Goal: Find specific page/section: Find specific page/section

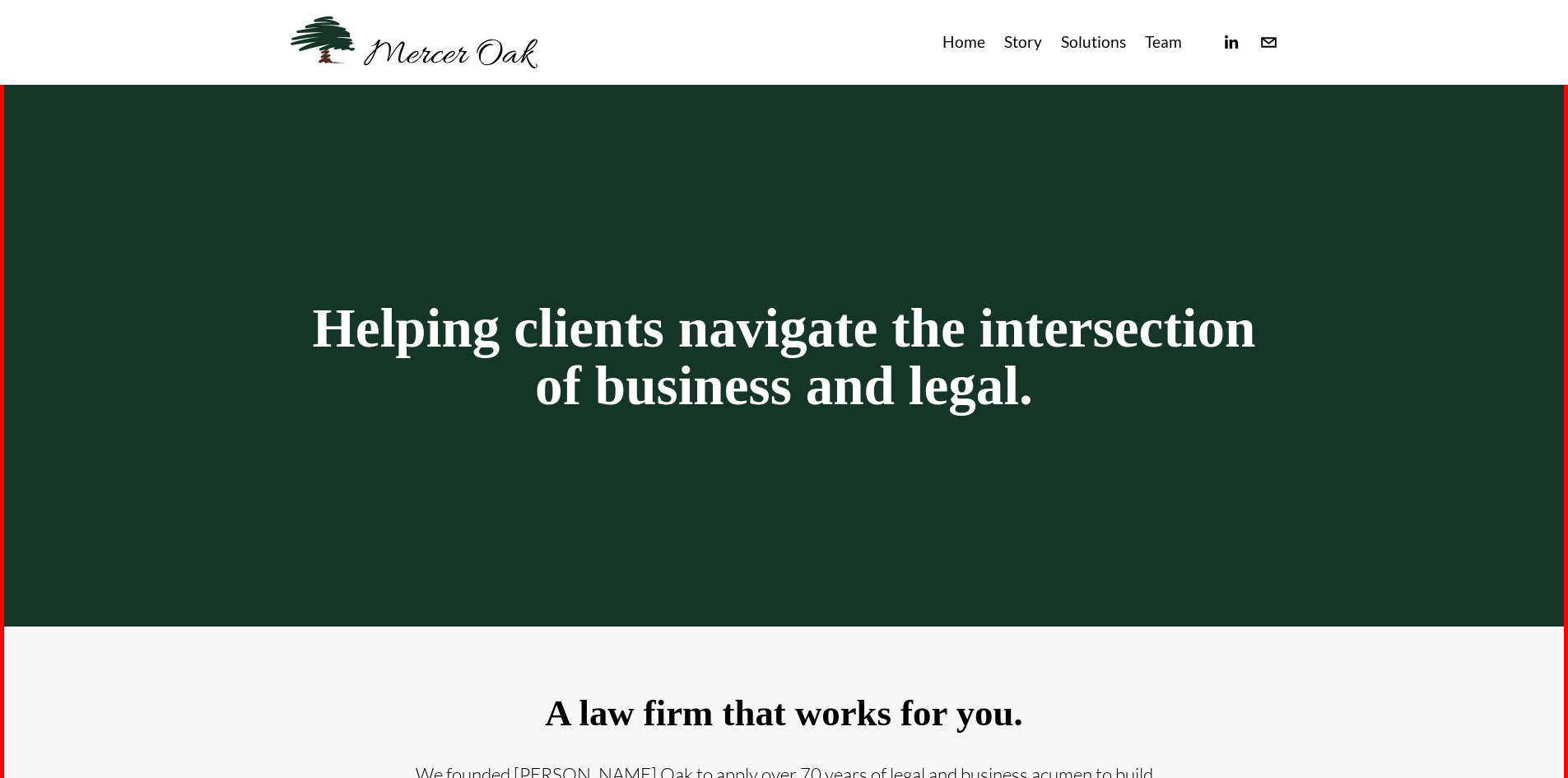
click at [1156, 41] on link "Team" at bounding box center [1163, 43] width 37 height 27
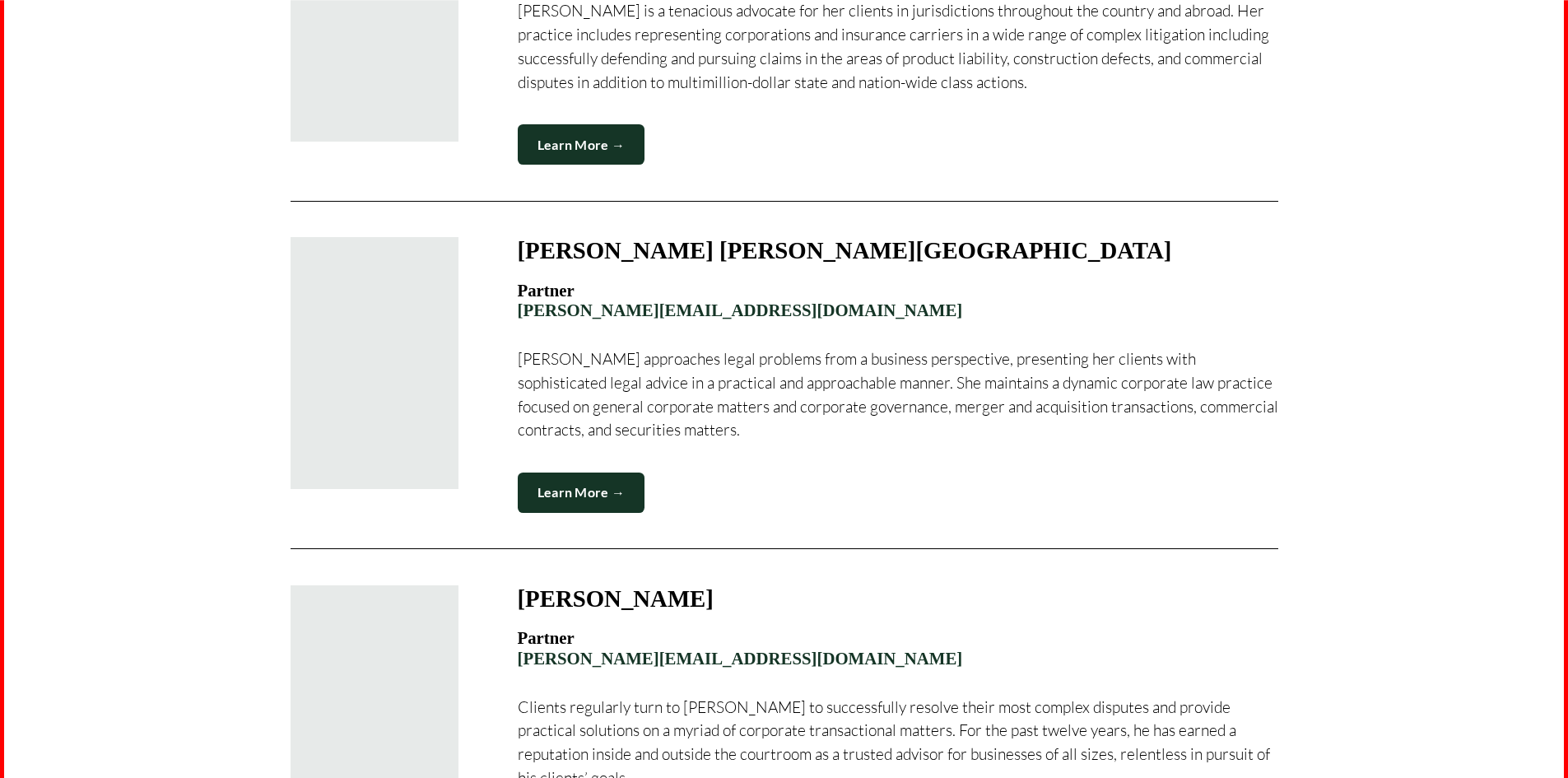
scroll to position [1565, 0]
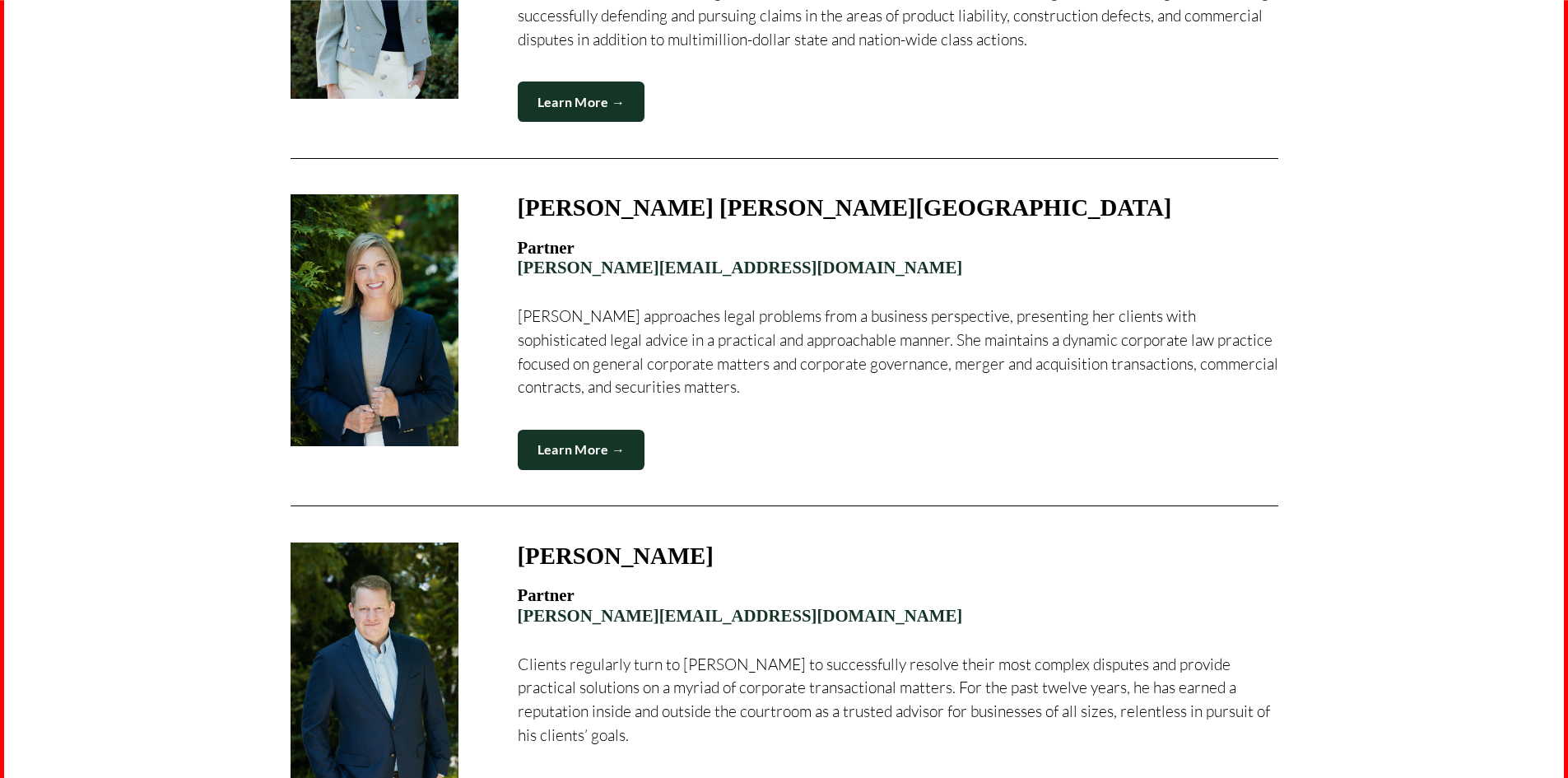
click at [563, 430] on link "Learn More →" at bounding box center [582, 451] width 128 height 41
drag, startPoint x: 507, startPoint y: 196, endPoint x: 803, endPoint y: 202, distance: 296.1
click at [803, 202] on figure "Kristen L. N. Goodfellow Partner kristen@merceroaklaw.com Kristen approaches le…" at bounding box center [784, 332] width 988 height 276
copy h3 "[PERSON_NAME] [PERSON_NAME][GEOGRAPHIC_DATA]"
